Goal: Task Accomplishment & Management: Use online tool/utility

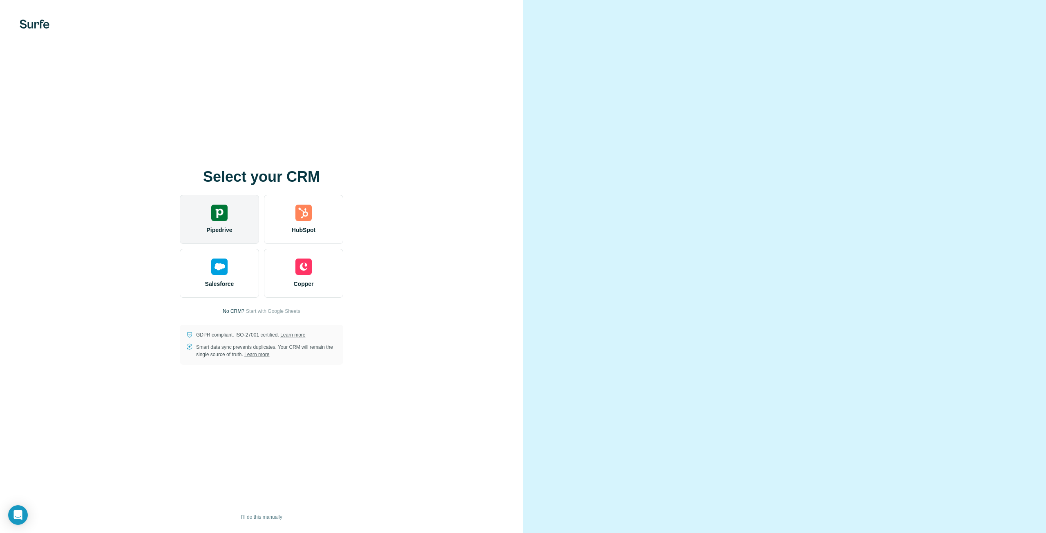
drag, startPoint x: 413, startPoint y: 225, endPoint x: 244, endPoint y: 225, distance: 168.7
click at [413, 225] on div "Select your CRM Pipedrive HubSpot Salesforce Copper No CRM? Start with Google S…" at bounding box center [261, 267] width 490 height 196
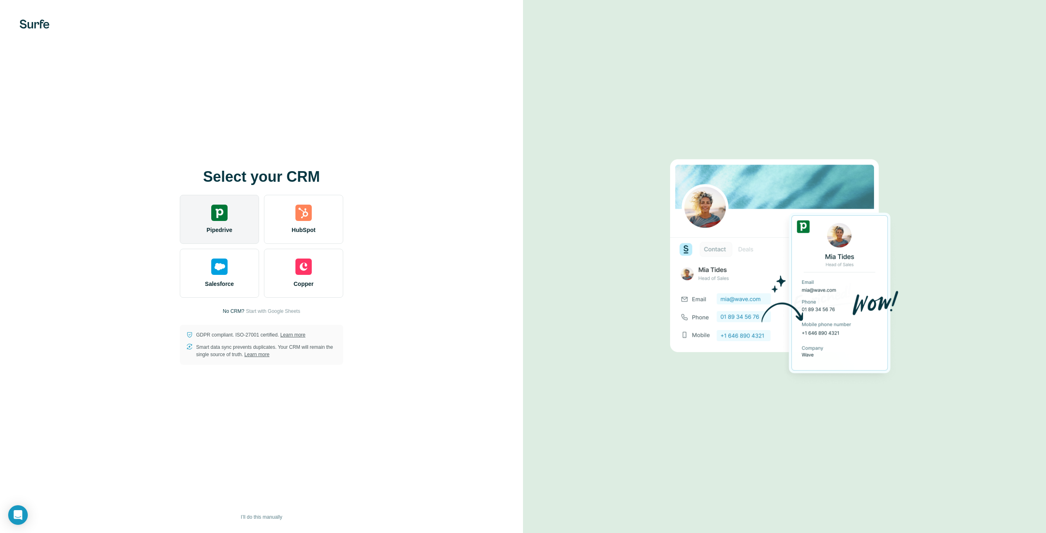
click at [221, 222] on div "Pipedrive" at bounding box center [219, 219] width 79 height 49
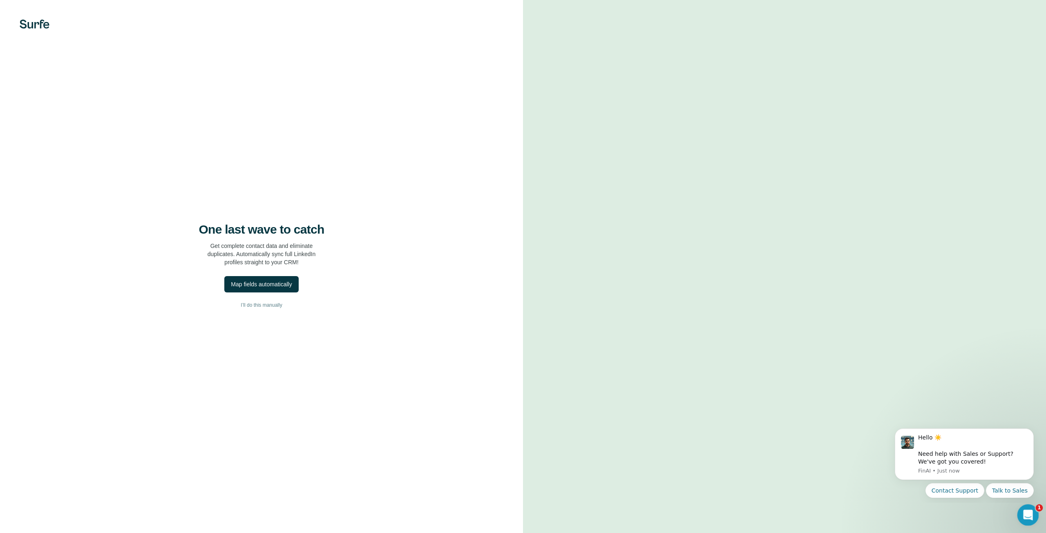
click at [1031, 512] on icon "Open Intercom Messenger" at bounding box center [1026, 513] width 13 height 13
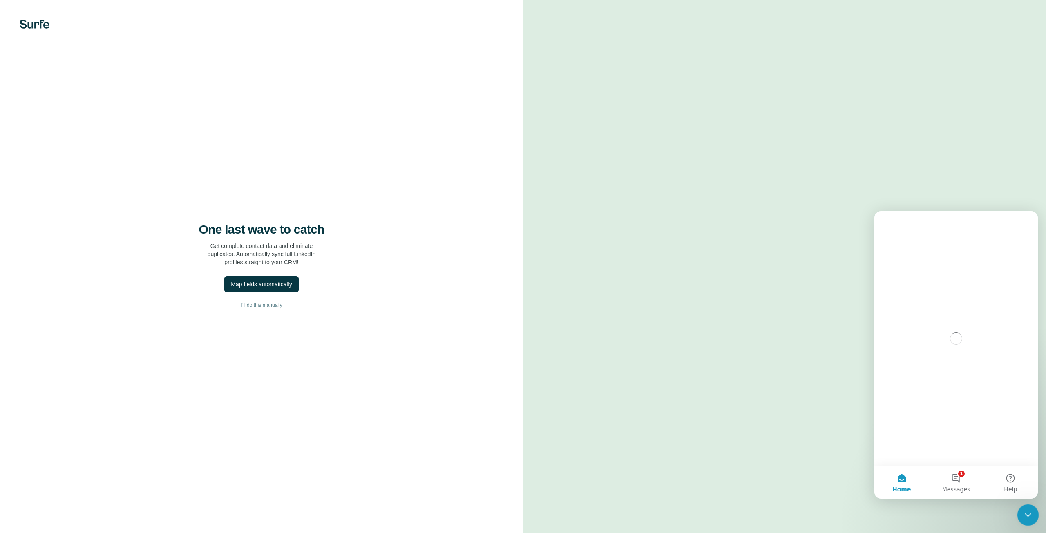
click at [1031, 513] on icon "Close Intercom Messenger" at bounding box center [1026, 514] width 10 height 10
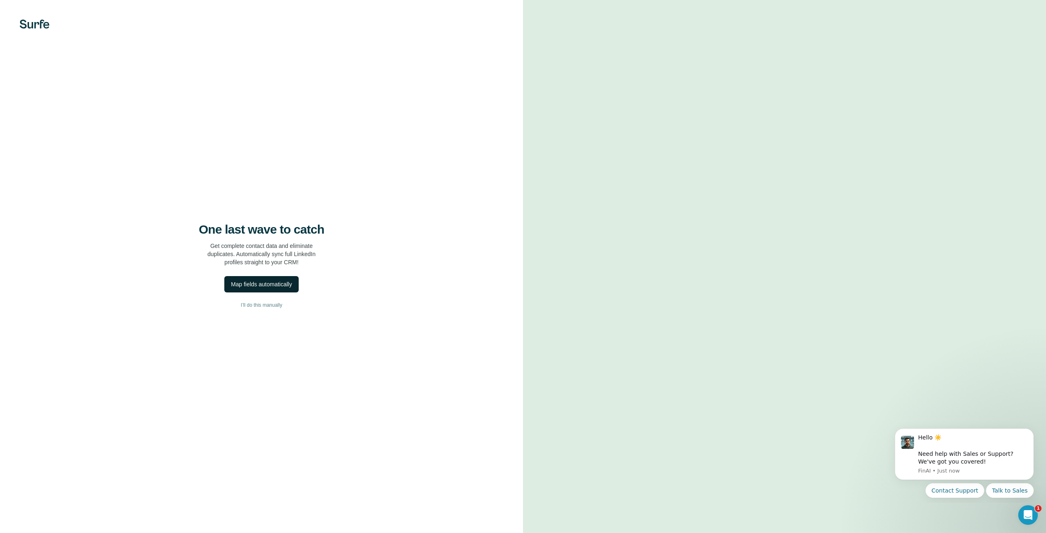
click at [290, 280] on div "Map fields automatically" at bounding box center [261, 284] width 61 height 8
